Goal: Transaction & Acquisition: Purchase product/service

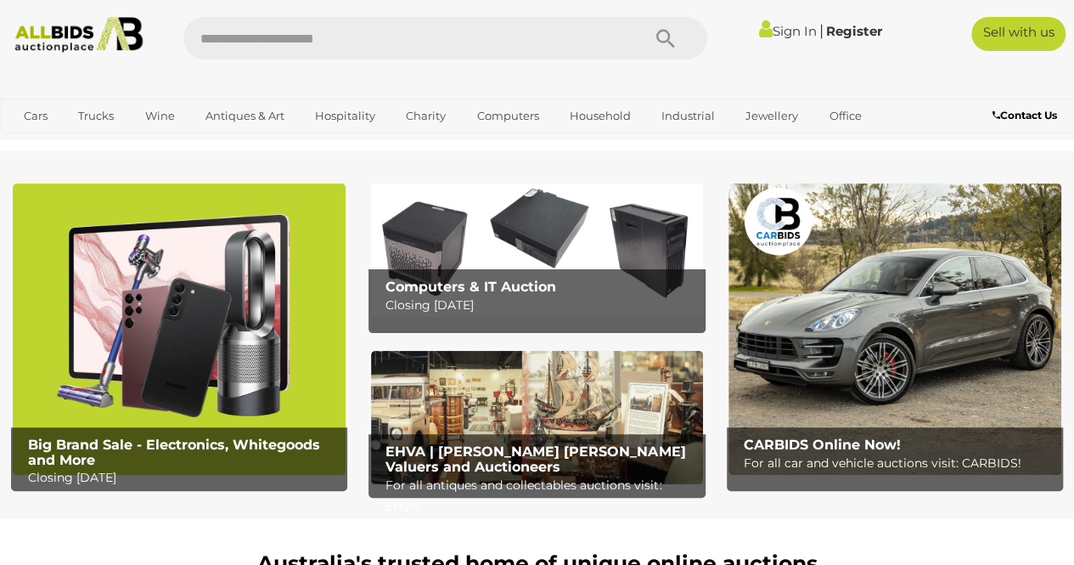
click at [206, 279] on img at bounding box center [179, 328] width 333 height 291
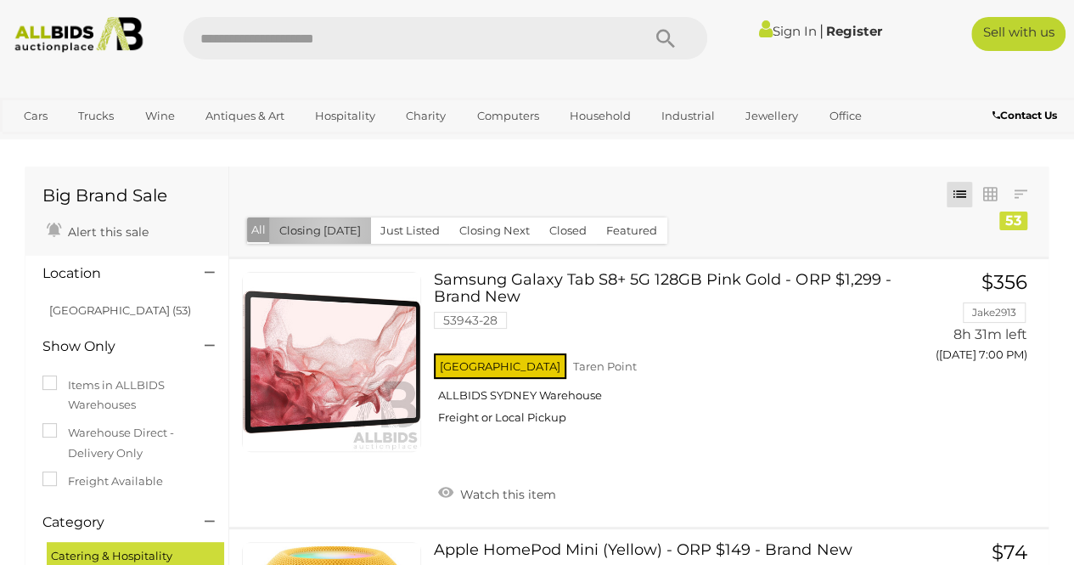
click at [328, 227] on button "Closing [DATE]" at bounding box center [320, 230] width 102 height 26
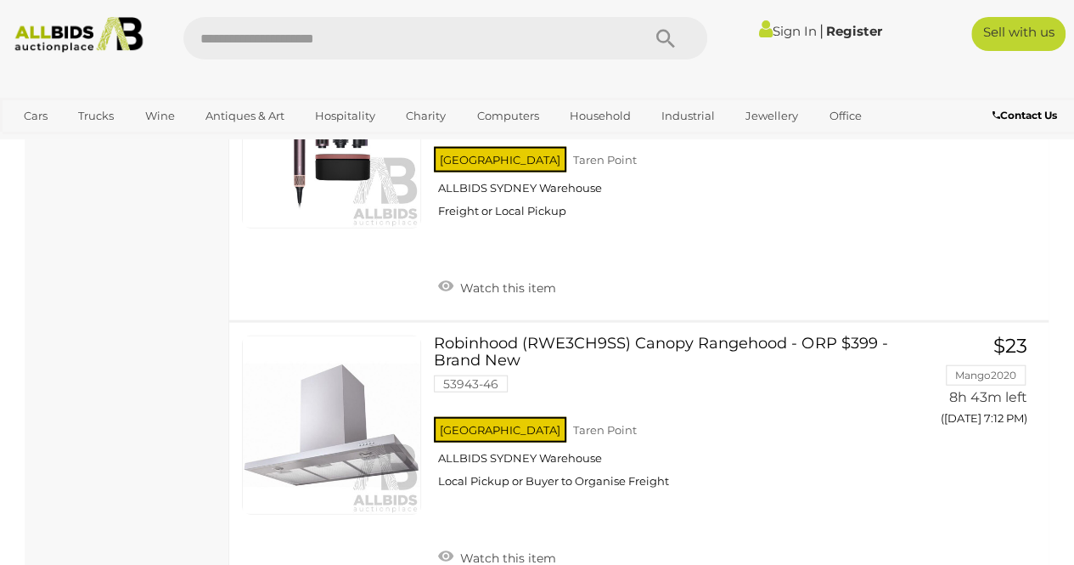
scroll to position [1953, 0]
